Goal: Task Accomplishment & Management: Complete application form

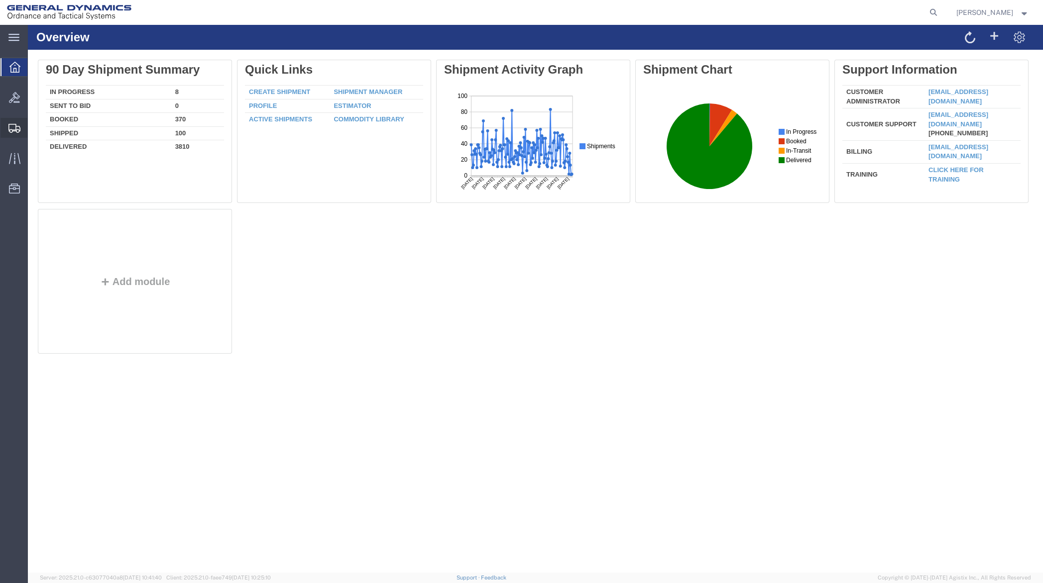
click at [0, 0] on span "Create Shipment" at bounding box center [0, 0] width 0 height 0
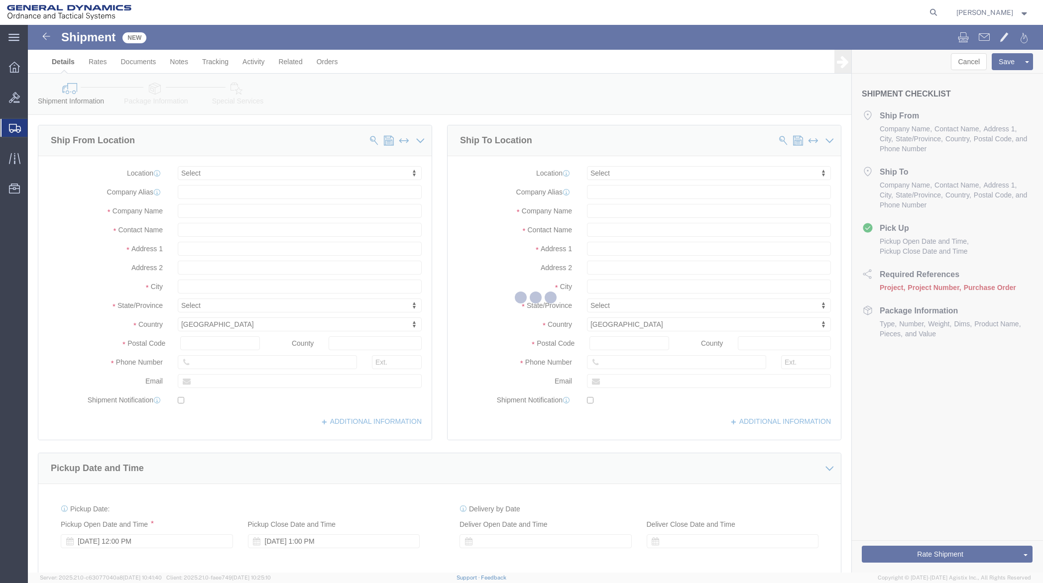
select select
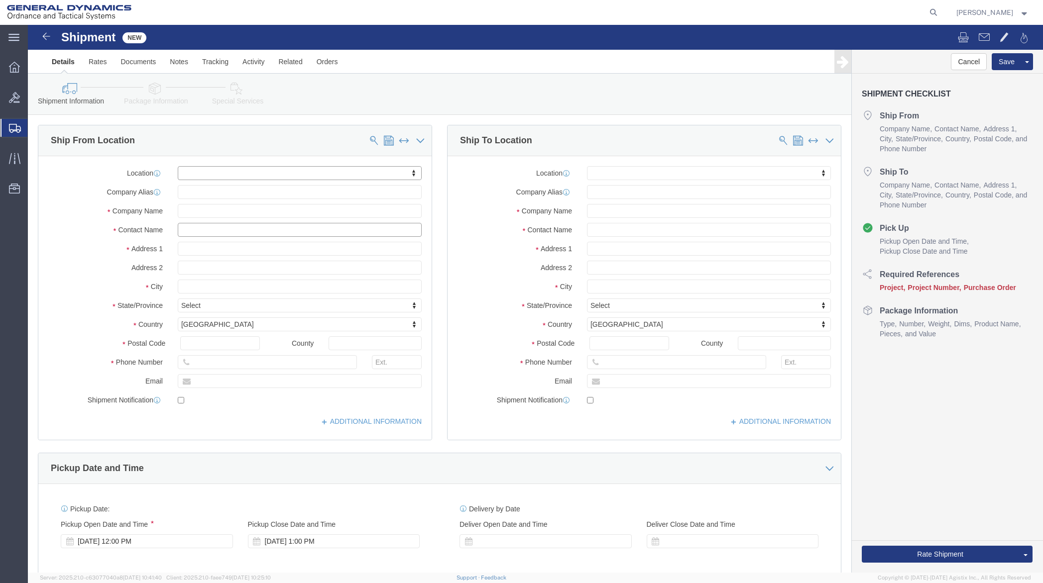
click input "text"
type input "chris"
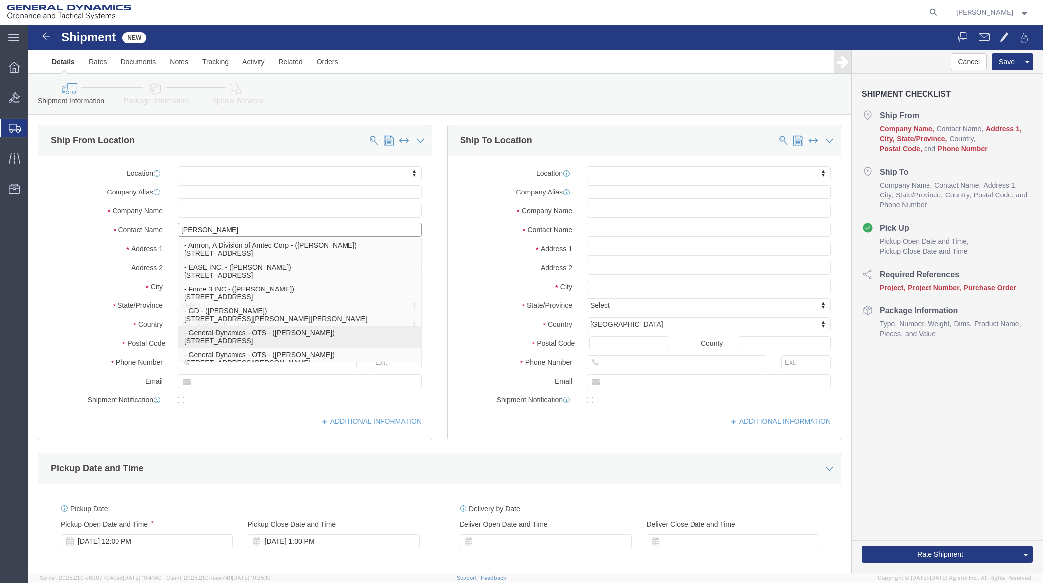
click p "- General Dynamics - OTS - (Chris Bennett) 19850 IH 635, Mesquite, TX, 75149, US"
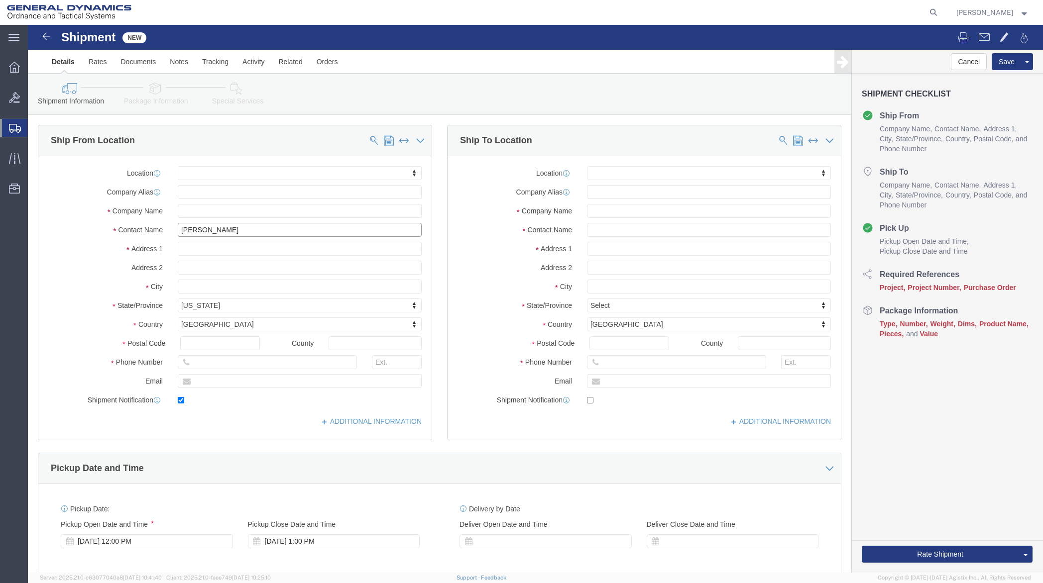
select select
type input "19850 IH 635"
select select "TX"
type input "75149"
type input "972-266-1769"
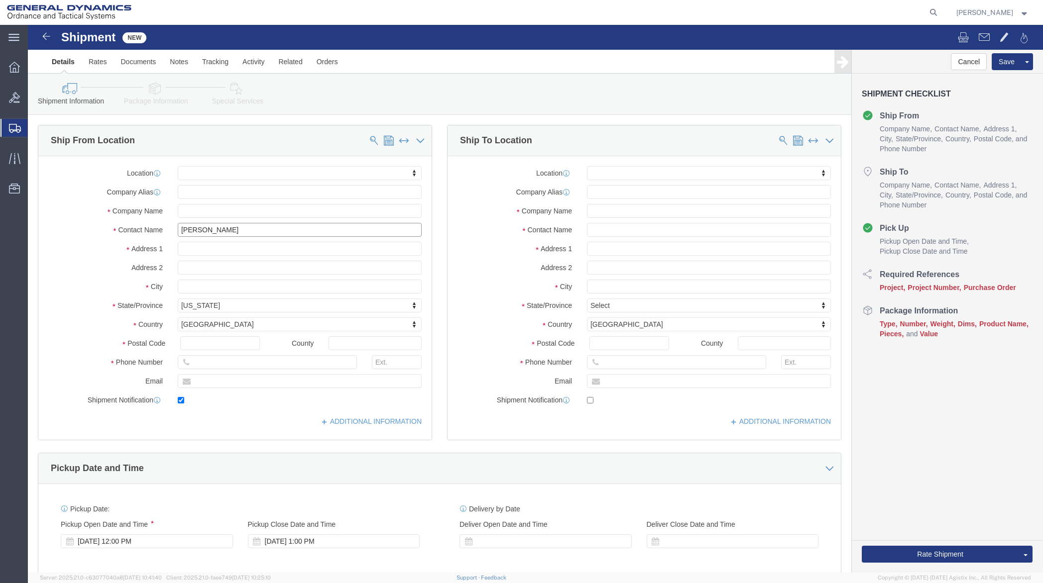
type input "christopher.bennett@gd-ots.com"
checkbox input "true"
type input "General Dynamics - OTS"
type input "Chris Bennett"
type input "Mesquite"
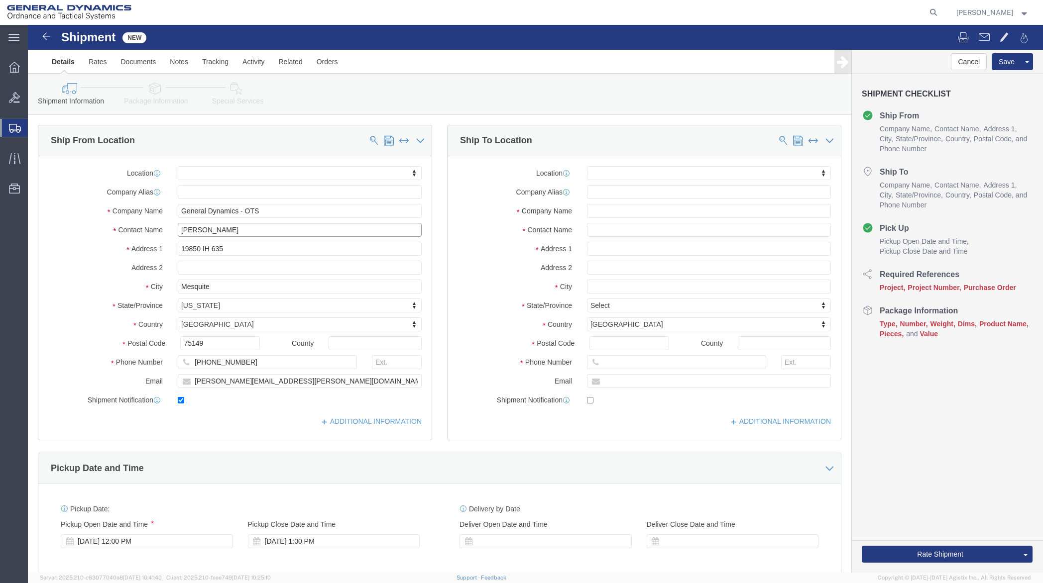
type input "Chris Bennett"
click input "text"
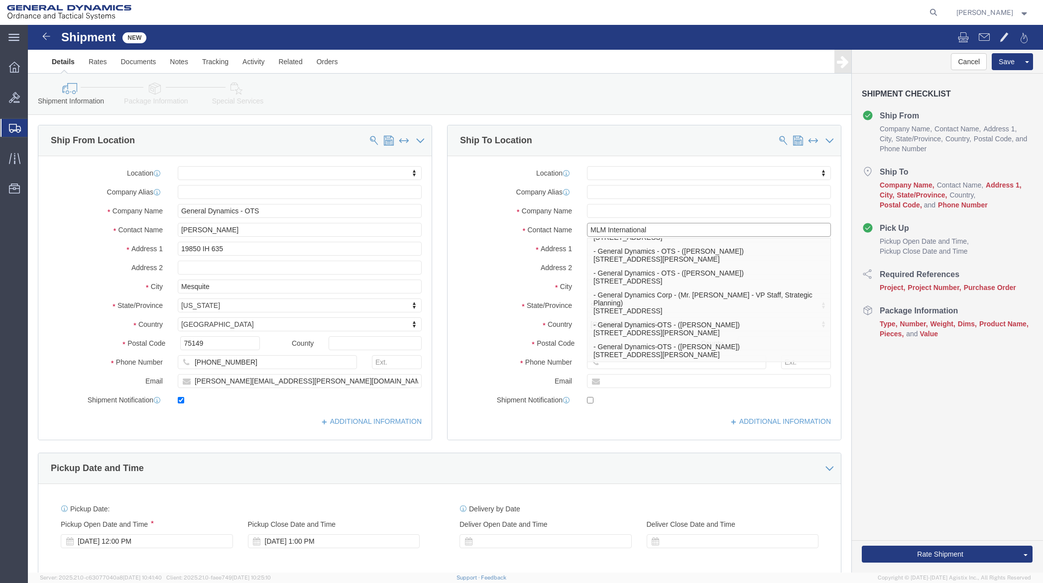
scroll to position [90, 0]
type input "General Dynamics - OTS"
click p "- General Dynamics - OTS - (Scott Horne) 511 Grove St, Healdsburg, CA 95448, US"
select select
type input "511 Grove St"
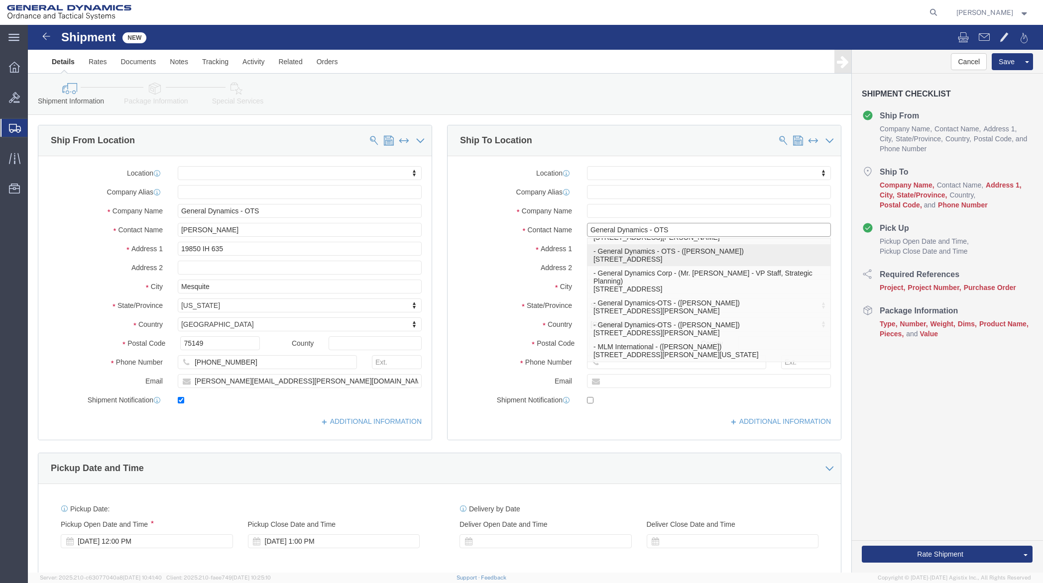
type input "95448"
type input "7072055456"
type input "General Dynamics - OTS"
type input "Scott Horne"
type input "Healdsburg"
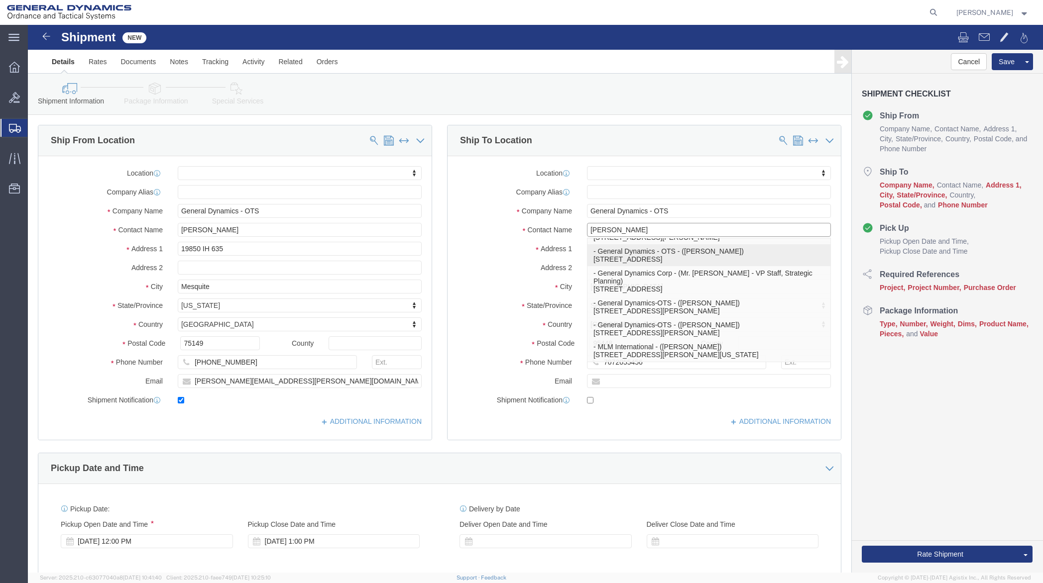
select select "CA"
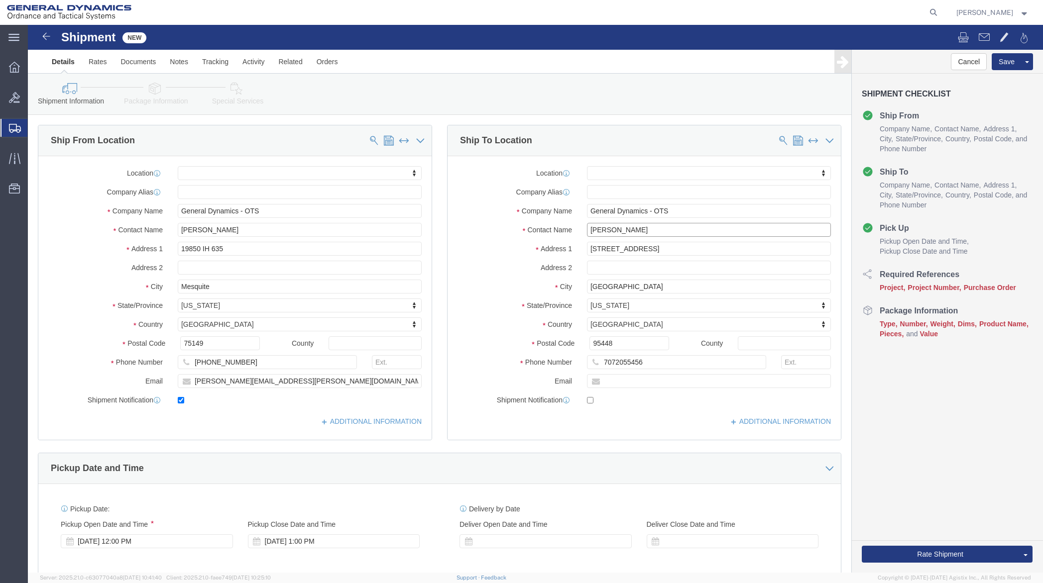
type input "Scott Horne"
drag, startPoint x: 620, startPoint y: 231, endPoint x: 593, endPoint y: 229, distance: 27.0
click div "Location My Profile Location GD-OTS Anniston (Commerce) GD-OTS Camden GD-OTS De…"
drag, startPoint x: 601, startPoint y: 223, endPoint x: 488, endPoint y: 233, distance: 113.5
click div "Location My Profile Location GD-OTS Anniston (Commerce) GD-OTS Camden GD-OTS De…"
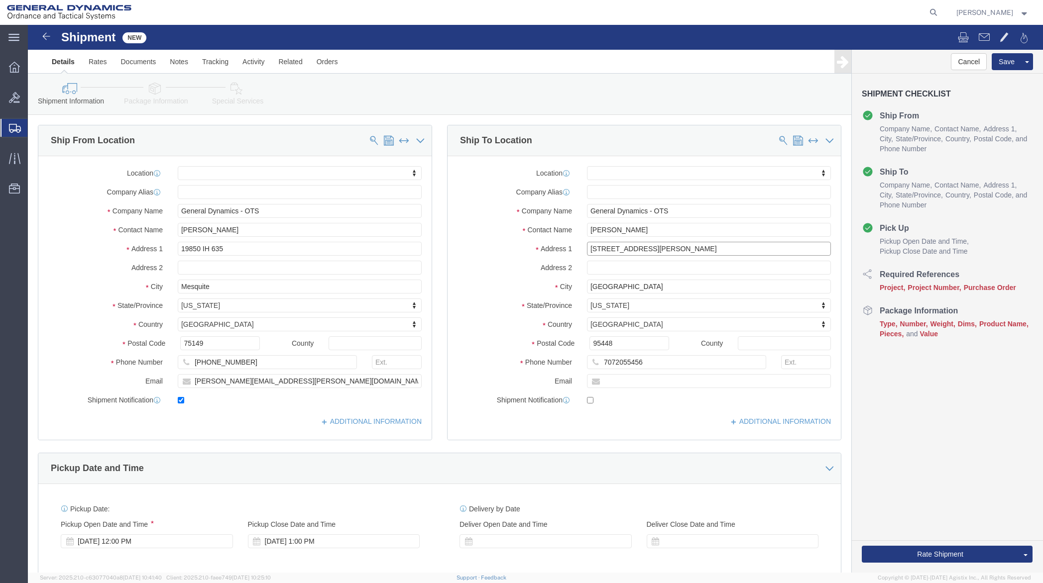
type input "190 Foss Creek Circle"
select select
type input "Suite M"
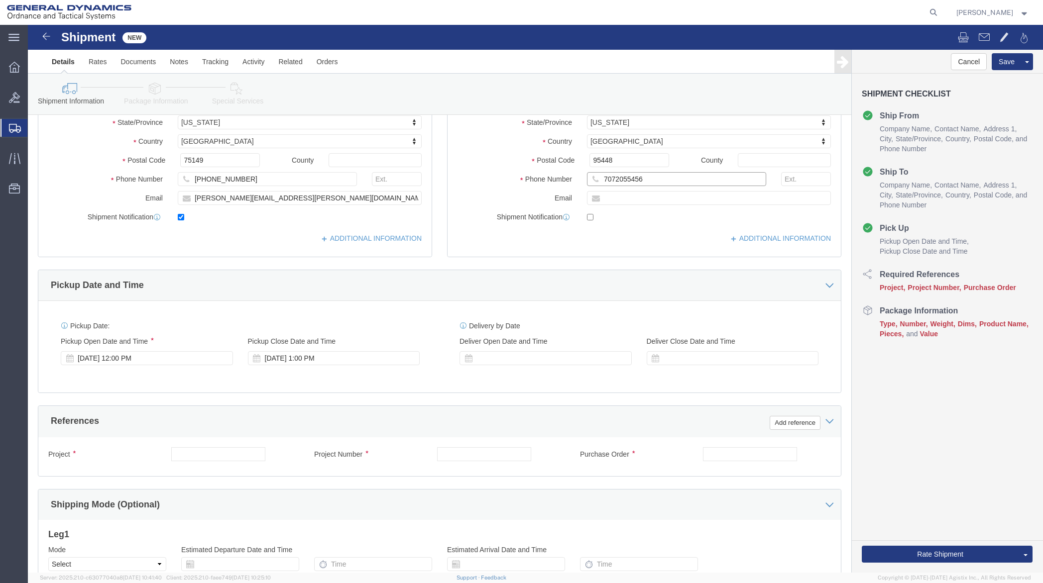
scroll to position [199, 0]
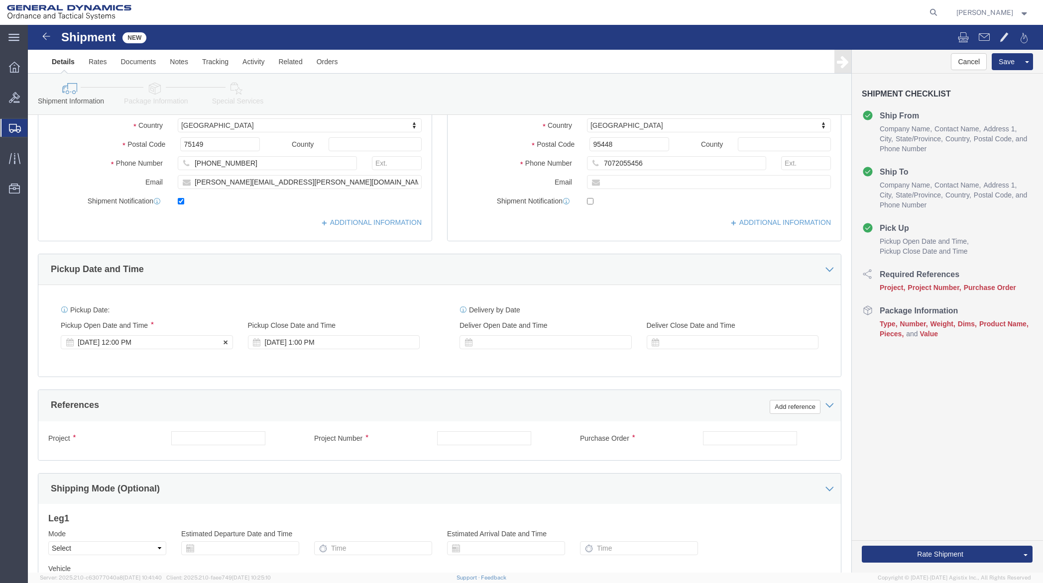
click div "Oct 15 2025 12:00 PM"
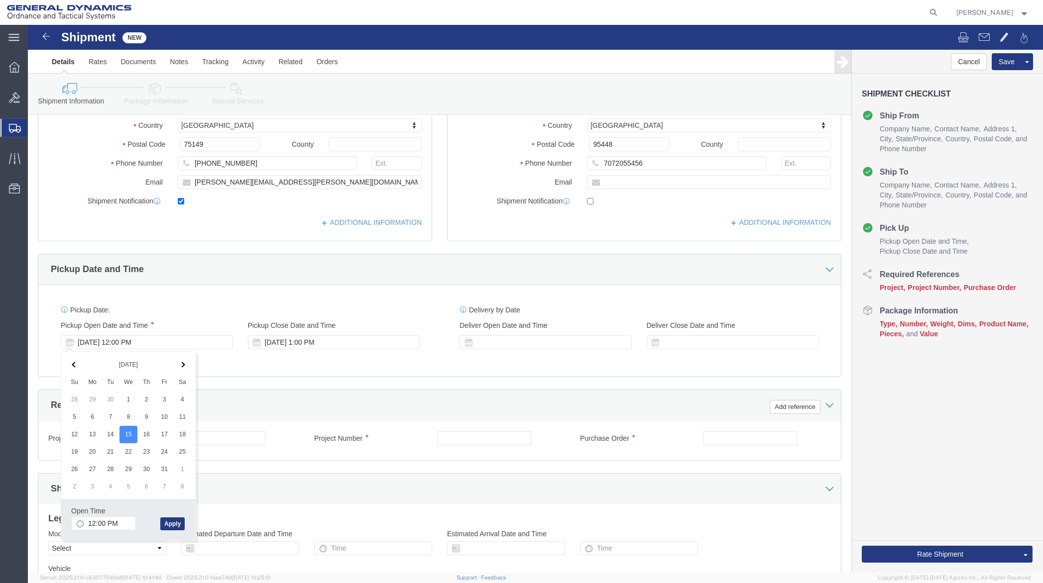
click div "Pickup Date: Pickup Start Date Pickup Start Time Pickup Open Date and Time Oct …"
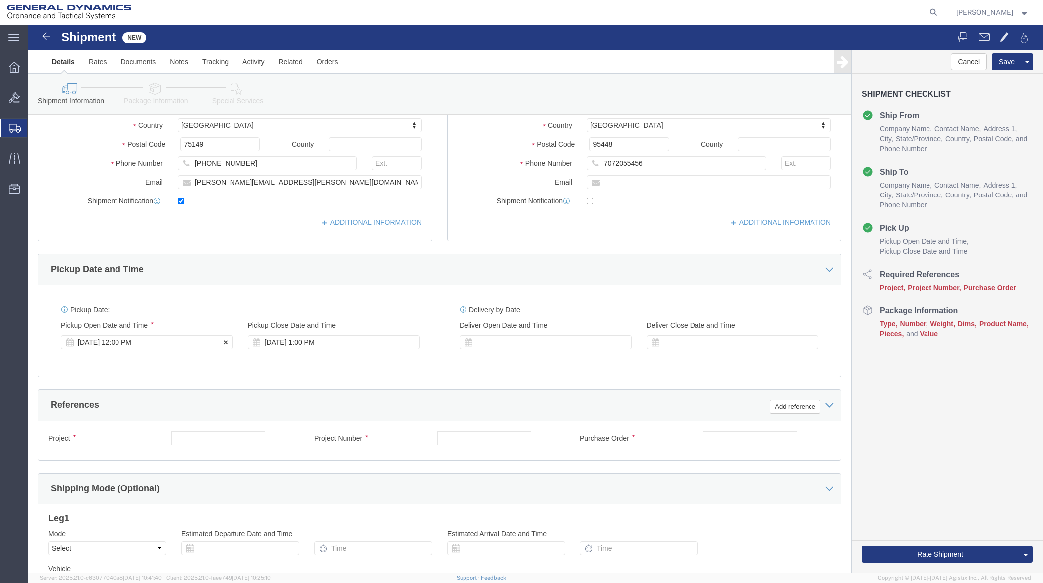
click div "Oct 15 2025 12:00 PM"
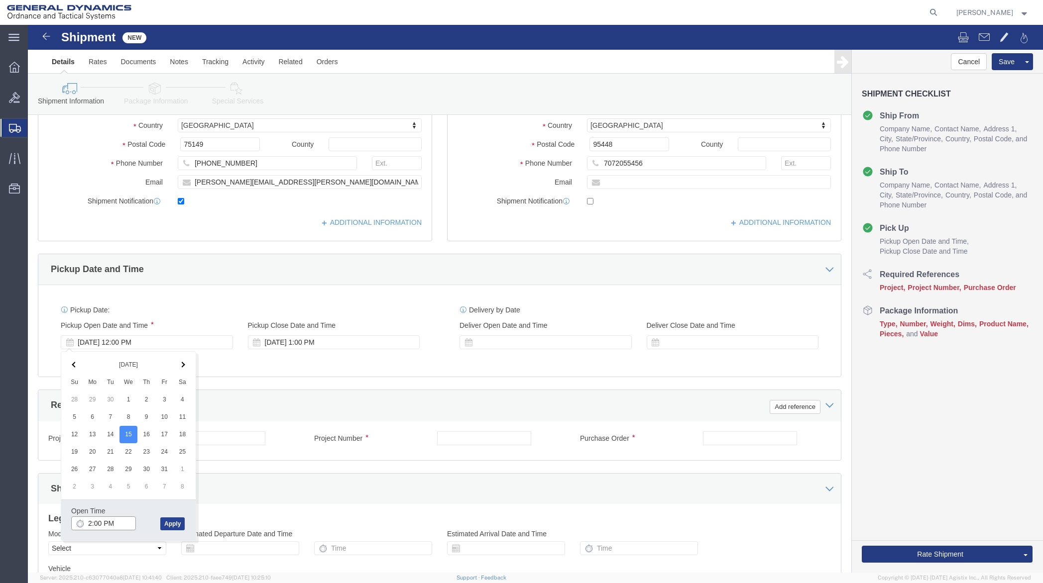
type input "2:00 PM"
click button "Apply"
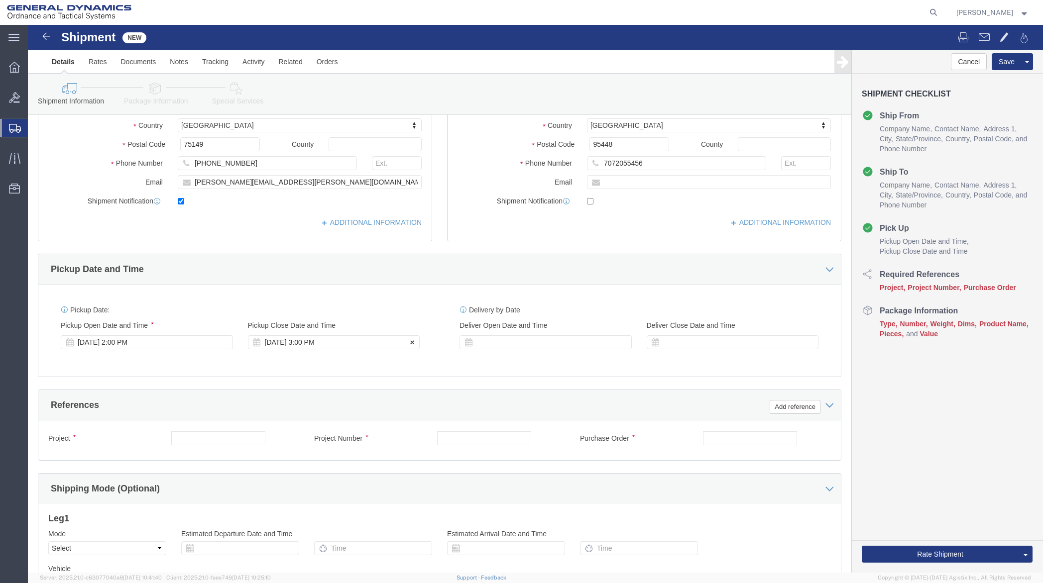
click div "Oct 15 2025 3:00 PM"
type input "4:00 PM"
click button "Apply"
click input "text"
type input "10GIE"
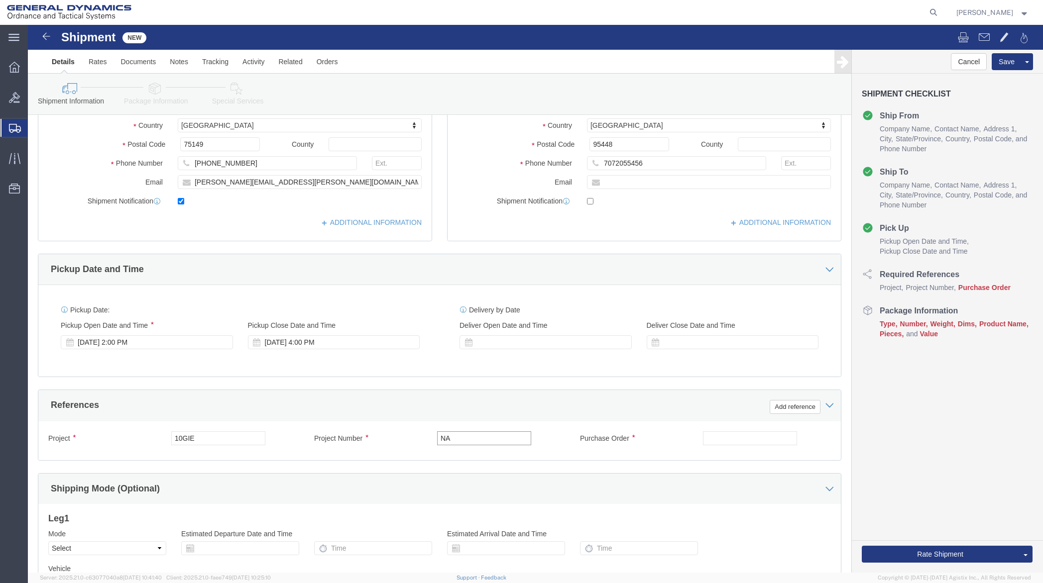
type input "NA"
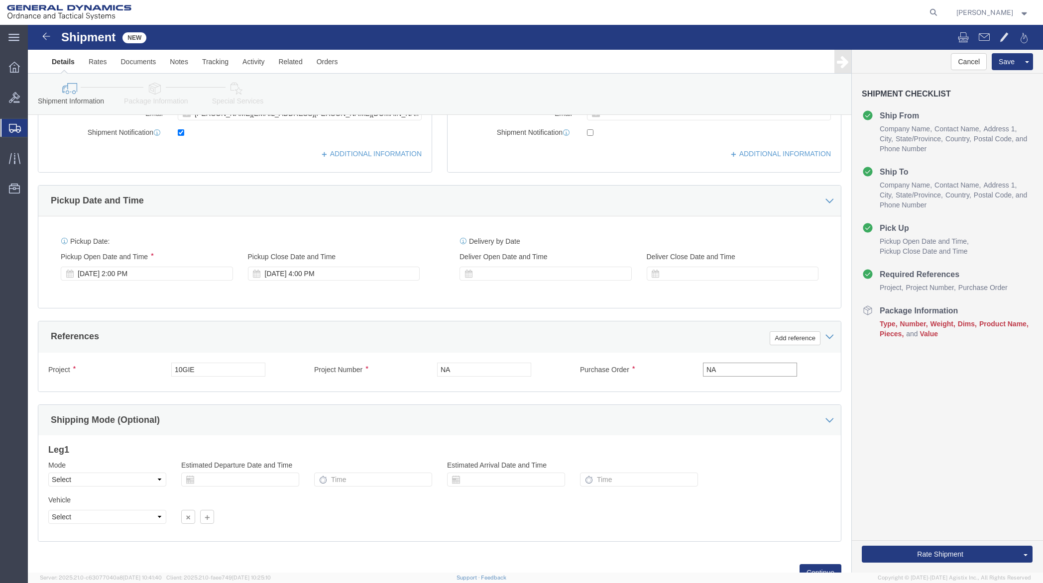
scroll to position [307, 0]
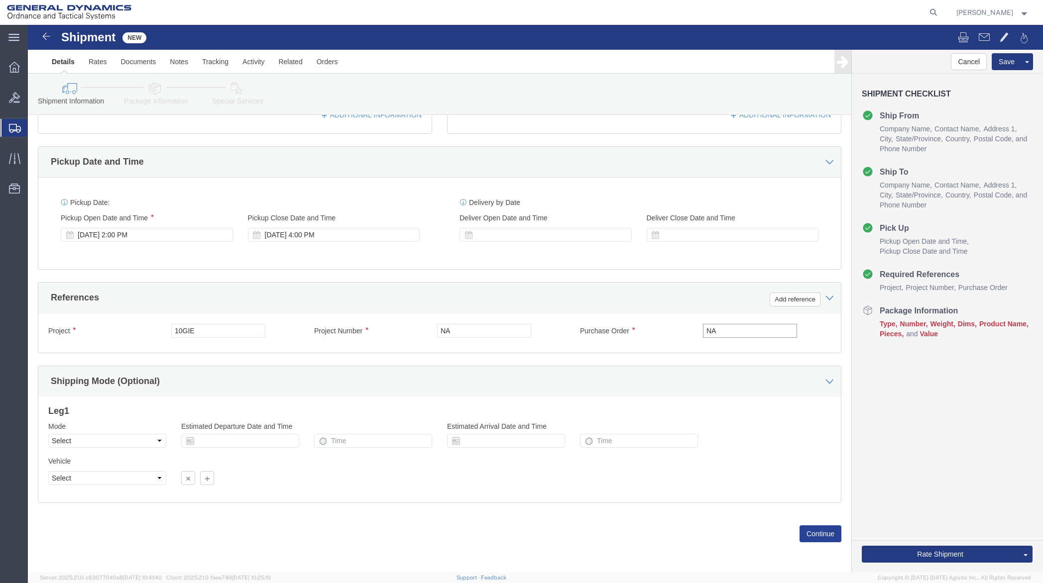
type input "NA"
click button "Continue"
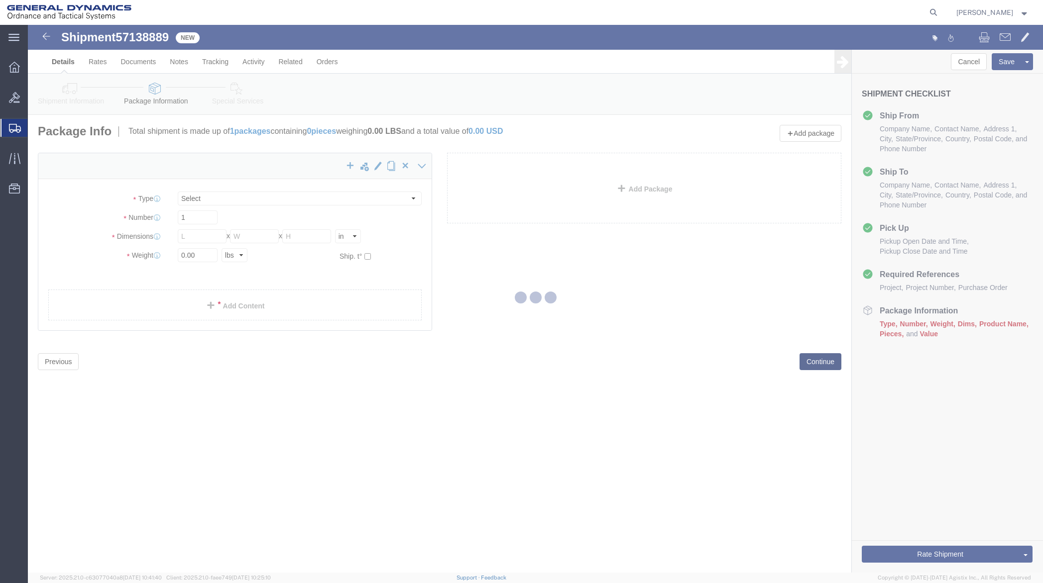
select select "CBOX"
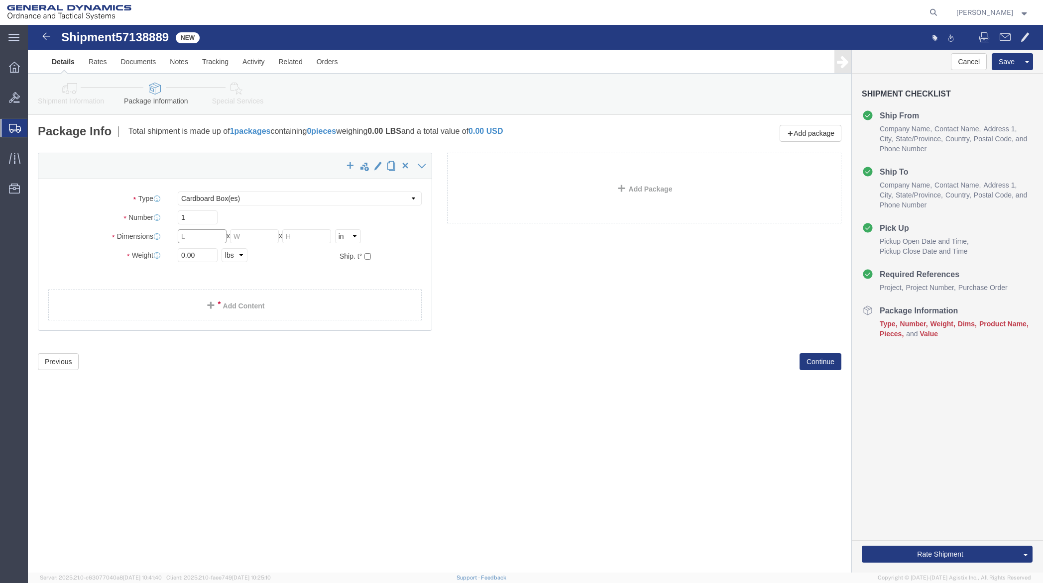
click input "text"
type input "9"
type input "6"
drag, startPoint x: 174, startPoint y: 231, endPoint x: 146, endPoint y: 232, distance: 27.9
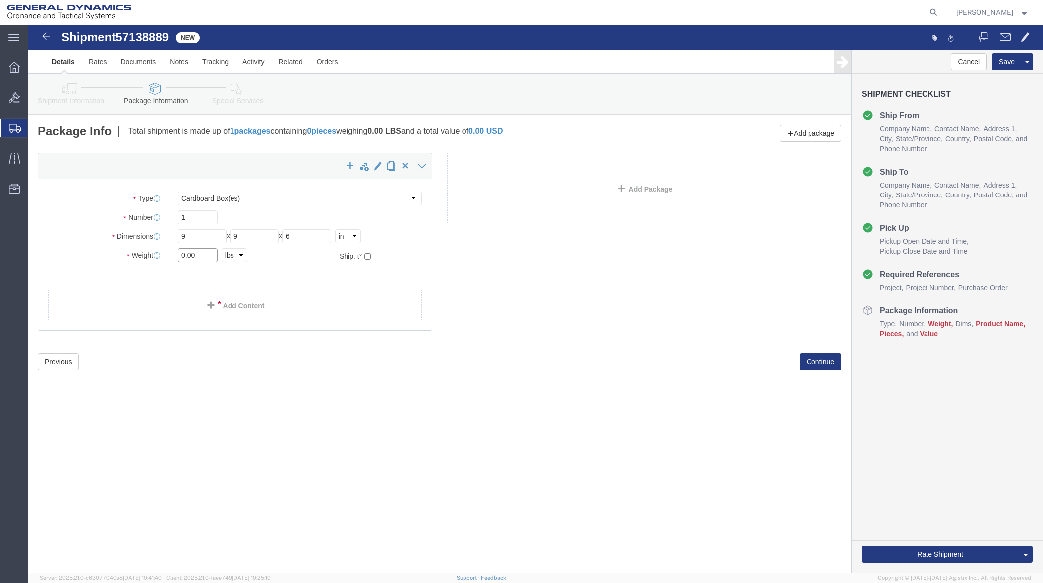
click div "0.00 Select kgs lbs"
type input "10"
click link "Add Content"
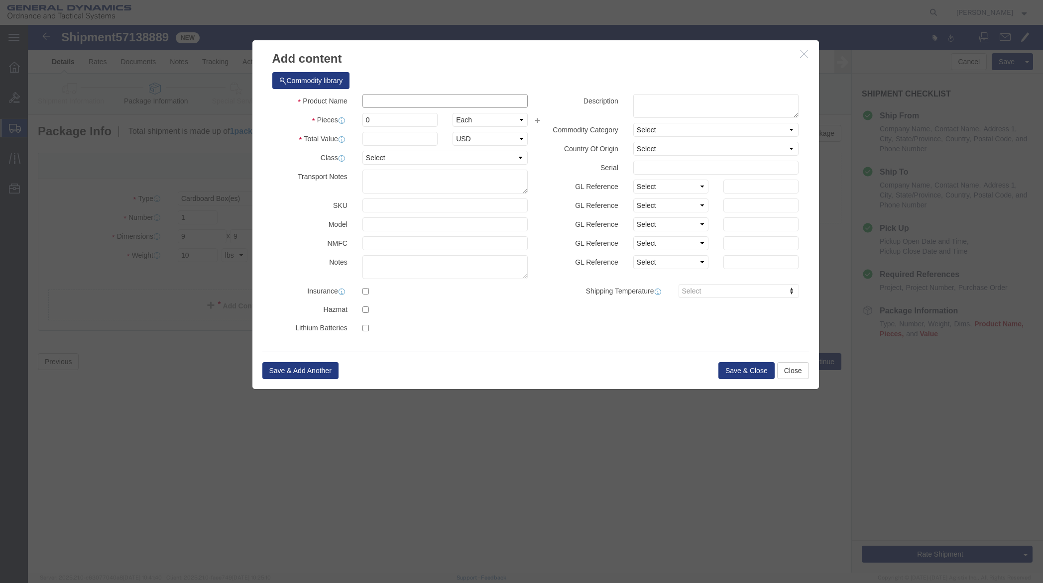
click input "text"
drag, startPoint x: 369, startPoint y: 76, endPoint x: 322, endPoint y: 74, distance: 46.8
click div "Product Name Cords"
type input "Sampels"
click input "0"
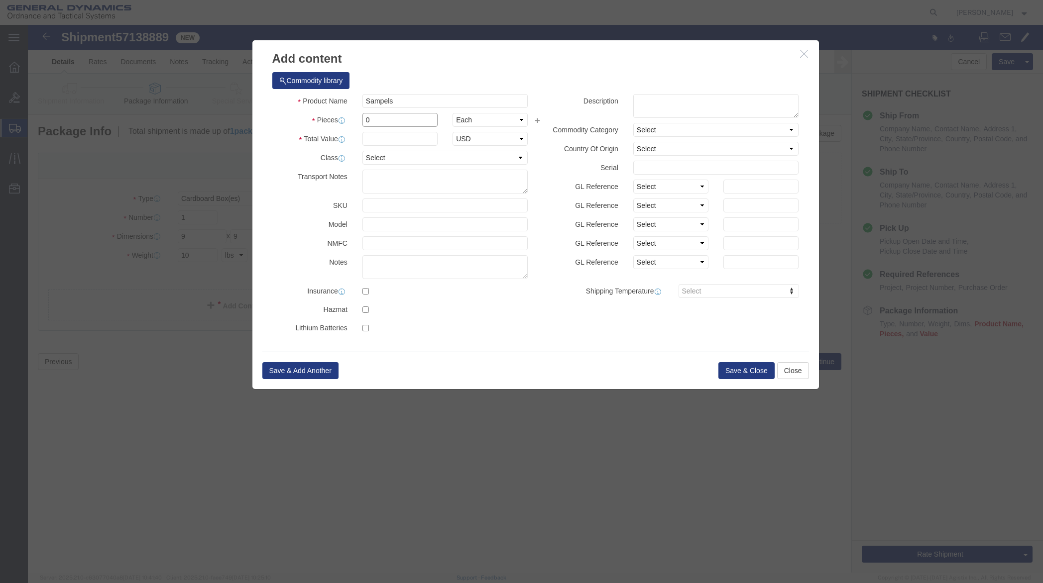
drag, startPoint x: 347, startPoint y: 96, endPoint x: 327, endPoint y: 97, distance: 19.9
click div "0"
type input "1"
click input "text"
type input "2500"
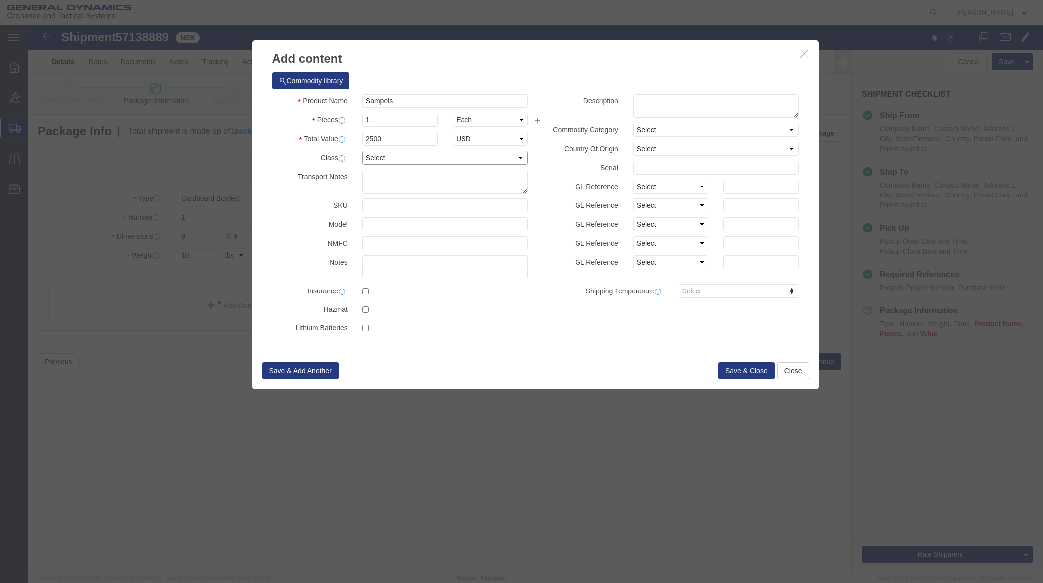
click select "Select 50 55 60 65 70 85 92.5 100 125 175 250 300 400"
select select "50"
click select "Select 50 55 60 65 70 85 92.5 100 125 175 250 300 400"
click button "Save & Close"
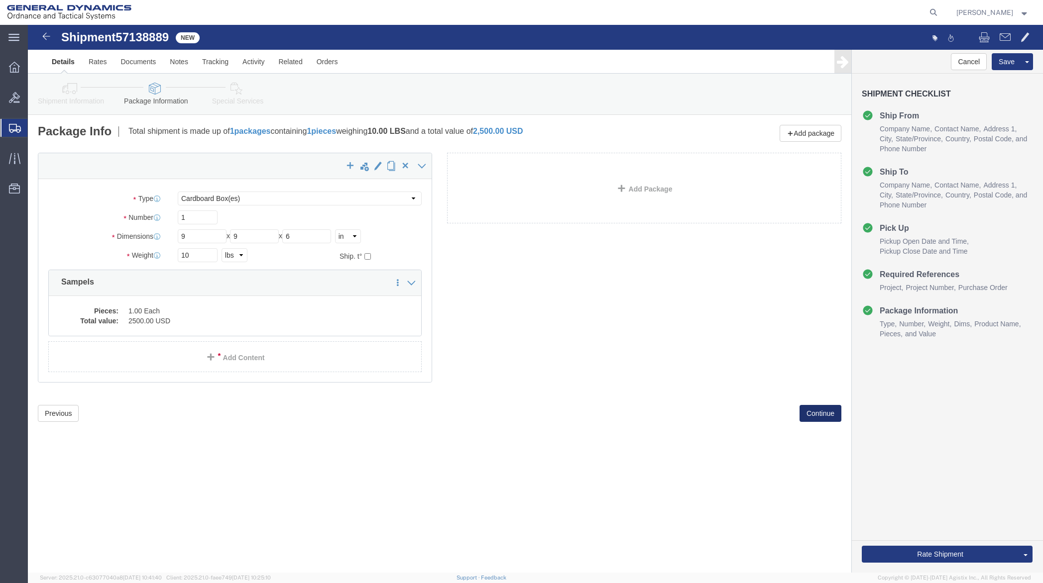
click button "Continue"
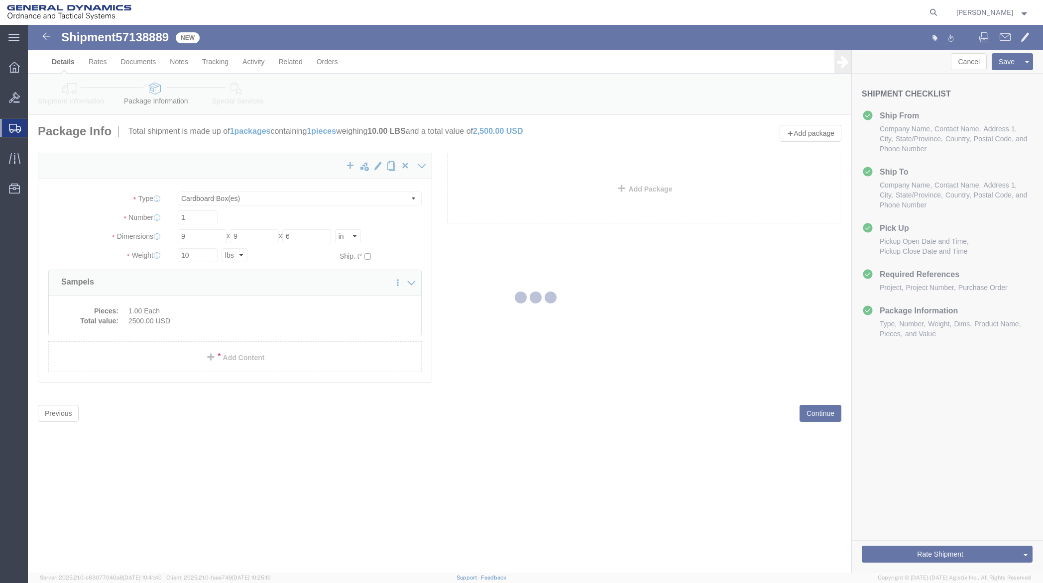
select select
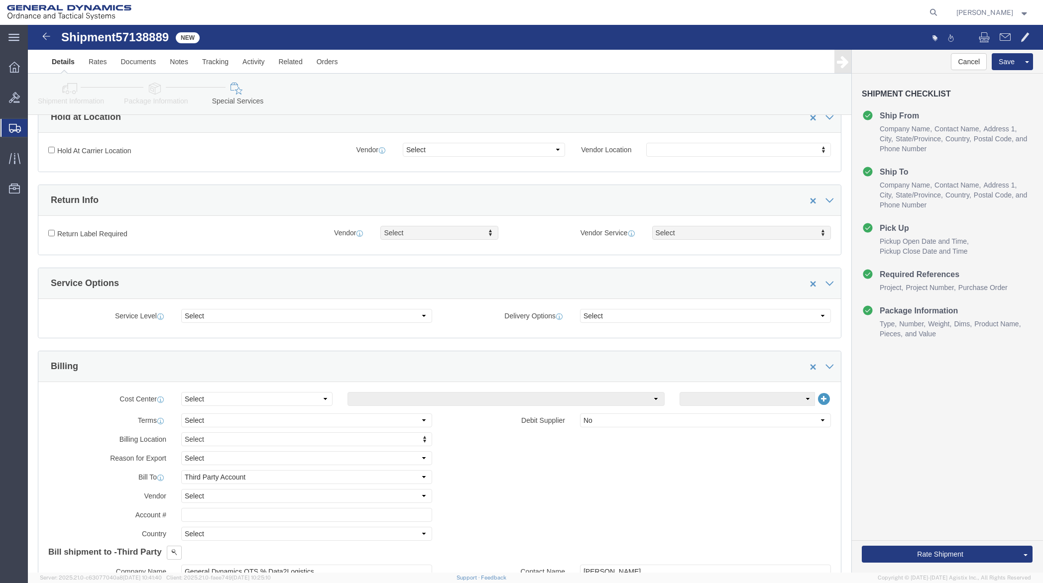
scroll to position [199, 0]
click select "Select Buyer Cost Center Department Operations Number Order Number Sales Person"
select select "DEPARTMENT"
click select "Select Buyer Cost Center Department Operations Number Order Number Sales Person"
click select "Select Anniston Bothell Camden Defuniak Springs GDAS Garland Huntsville Joplin …"
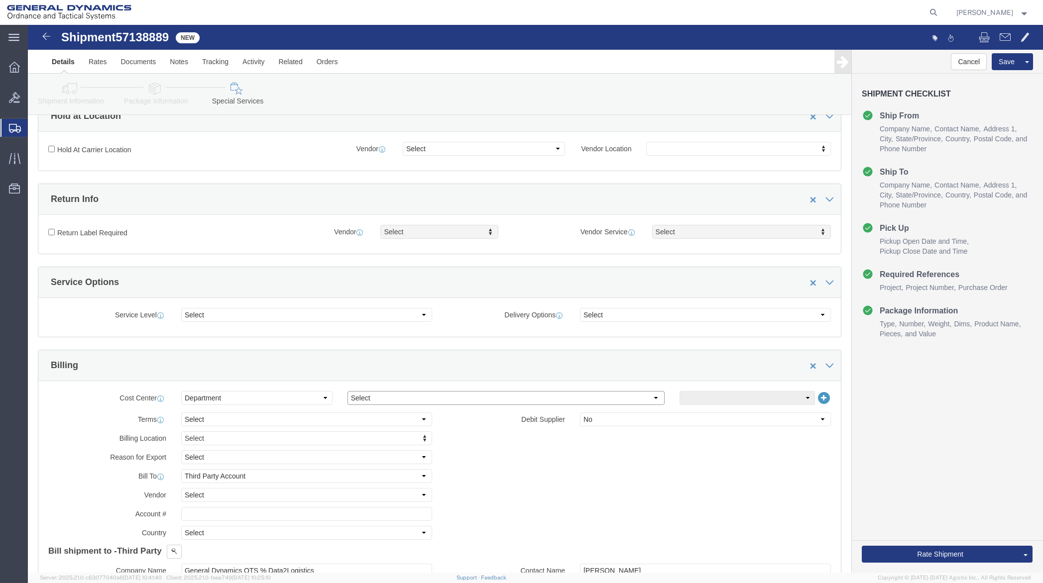
select select "1923981"
click select "Select Anniston Bothell Camden Defuniak Springs GDAS Garland Huntsville Joplin …"
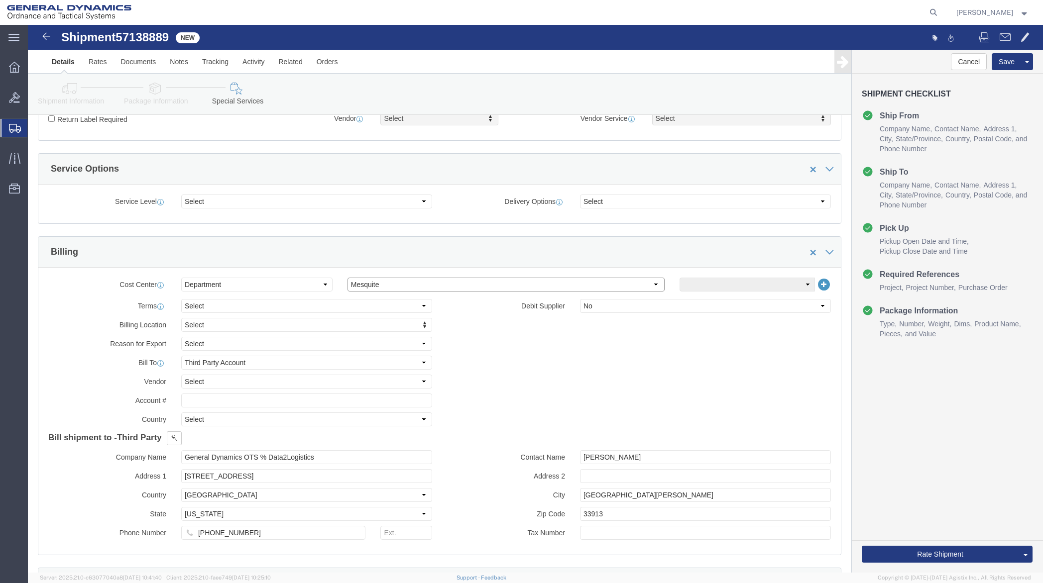
scroll to position [348, 0]
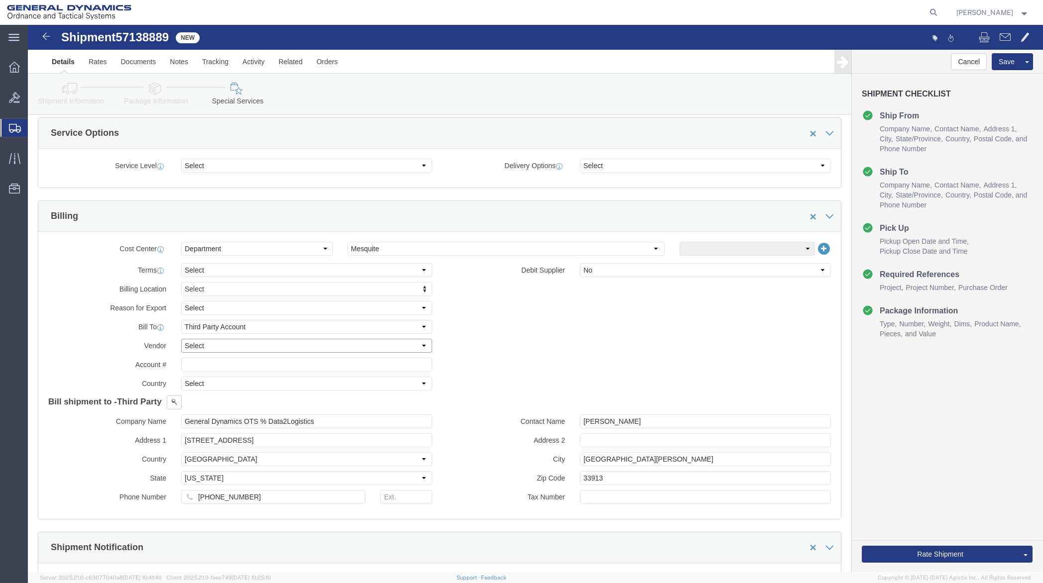
click select "Select DHL FedEx Express UPS"
select select "FedEx Express"
click select "Select DHL FedEx Express UPS"
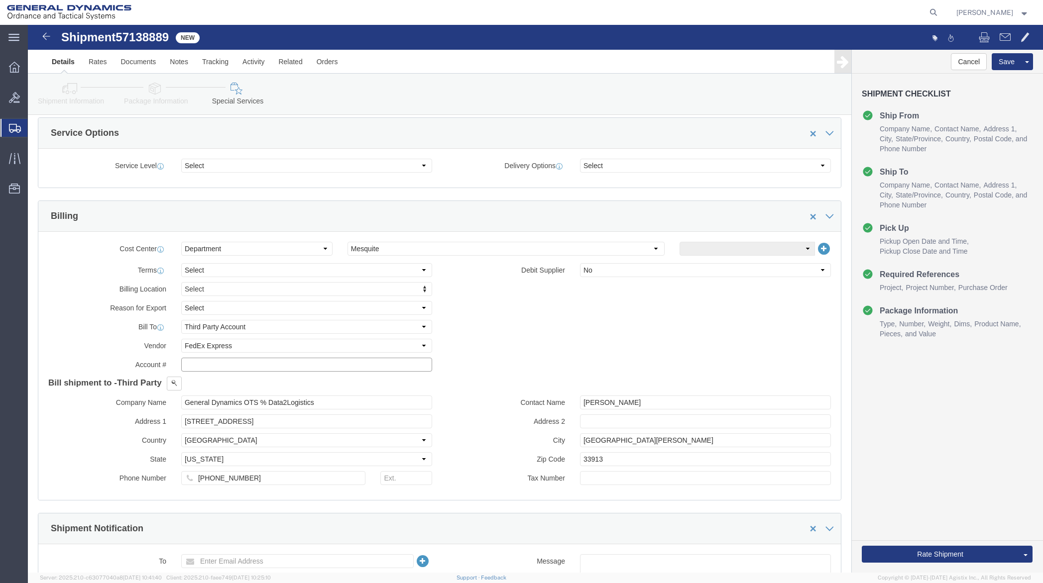
click input "text"
type input "2"
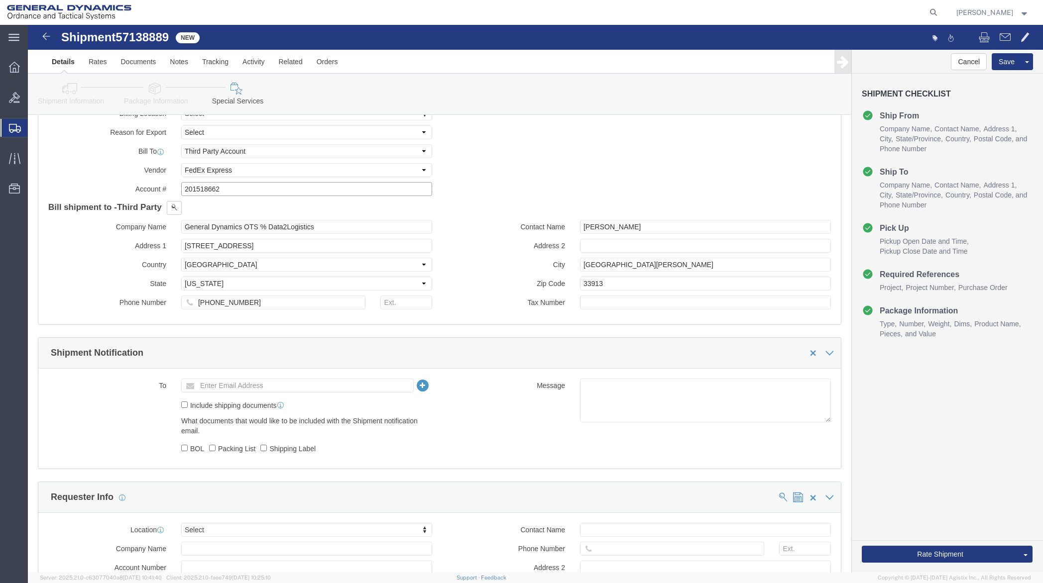
scroll to position [547, 0]
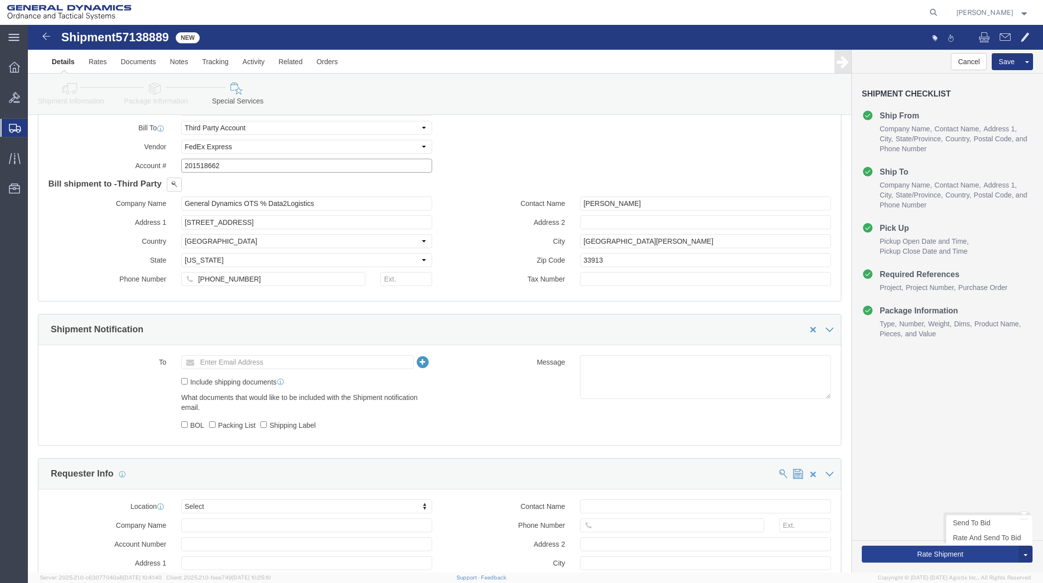
type input "201518662"
click button "Rate Shipment"
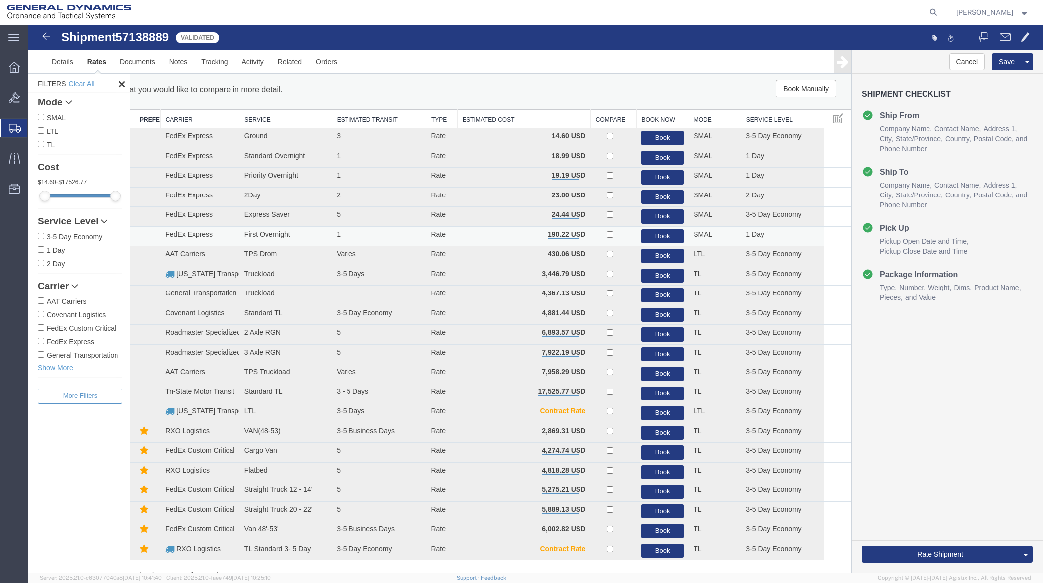
scroll to position [0, 0]
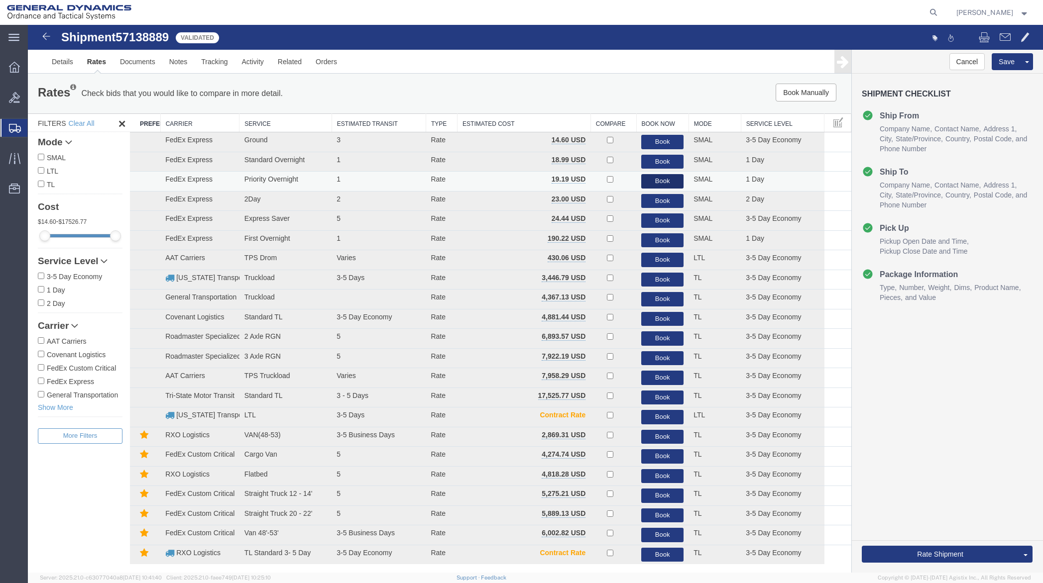
click at [665, 181] on button "Book" at bounding box center [662, 181] width 42 height 14
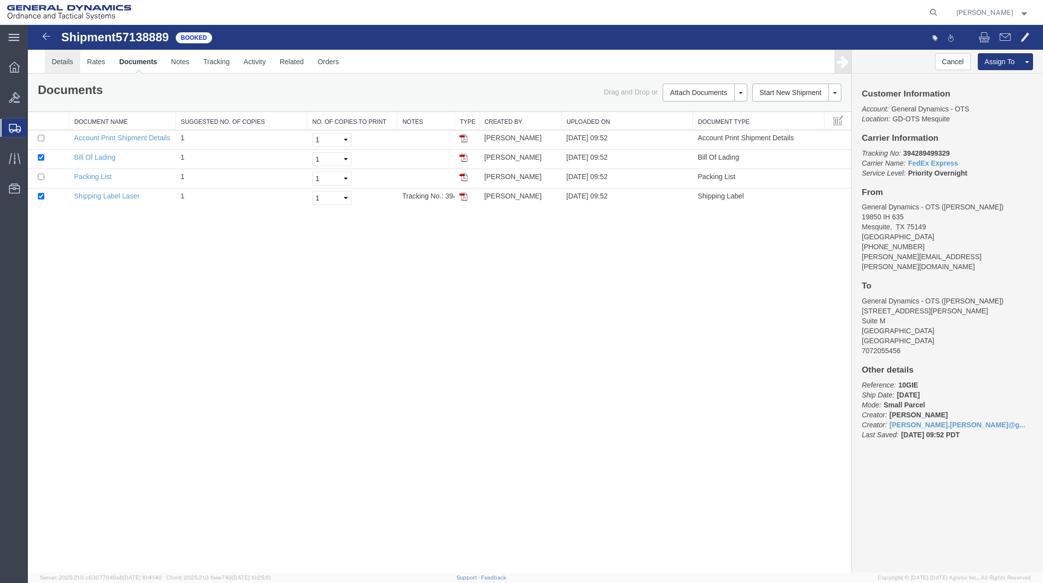
click at [68, 57] on link "Details" at bounding box center [62, 62] width 35 height 24
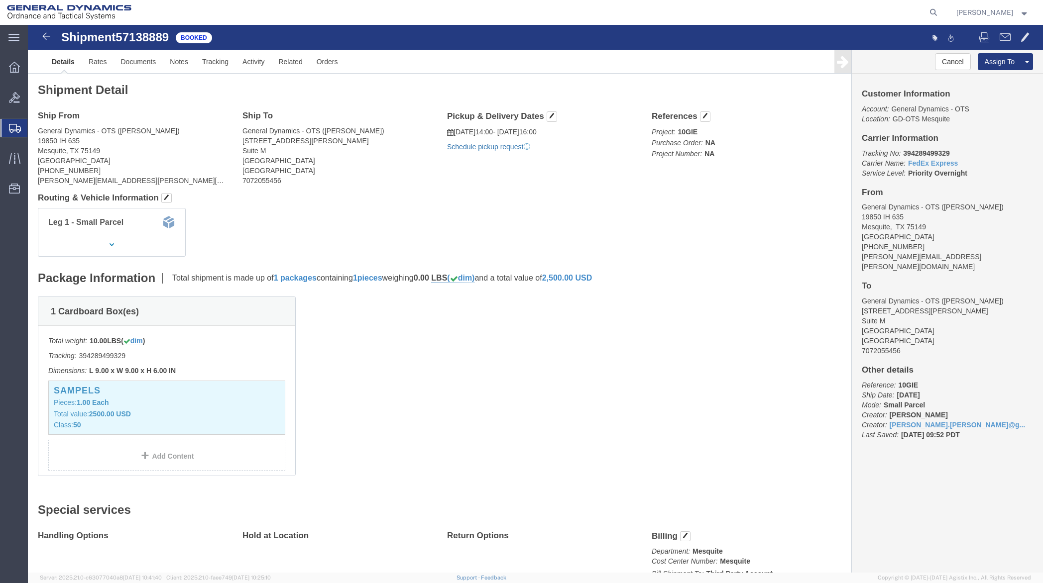
click link "Schedule pickup request"
click link "Documents"
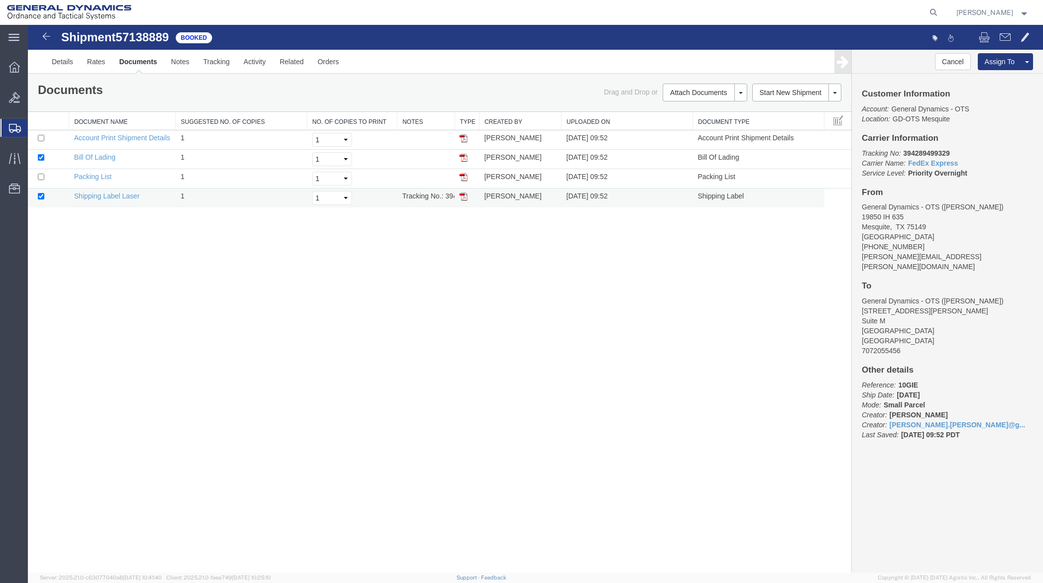
click at [467, 196] on img at bounding box center [463, 197] width 8 height 8
